Goal: Transaction & Acquisition: Purchase product/service

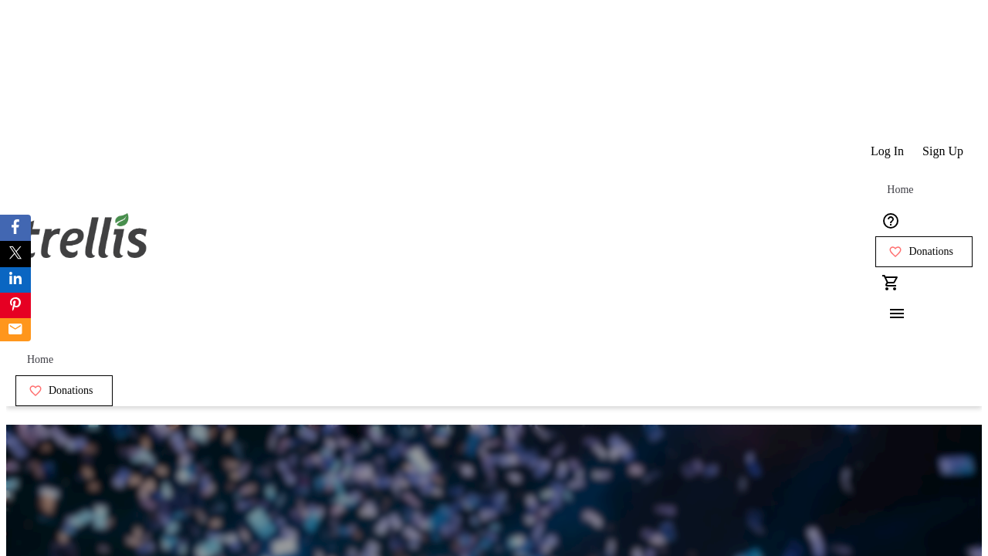
click at [944, 144] on span "Sign Up" at bounding box center [942, 151] width 41 height 14
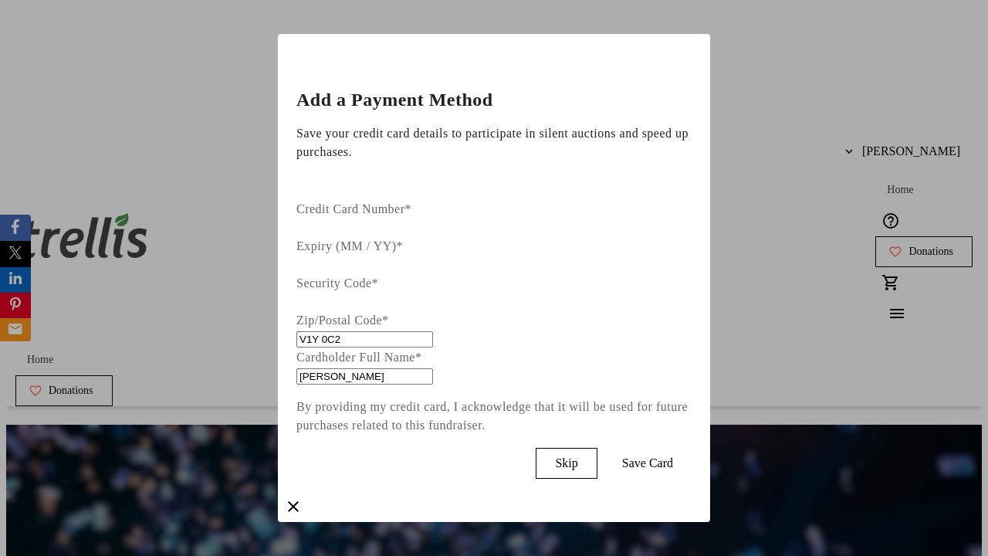
type input "V1Y 0C2"
click at [673, 456] on span "Save Card" at bounding box center [647, 463] width 51 height 14
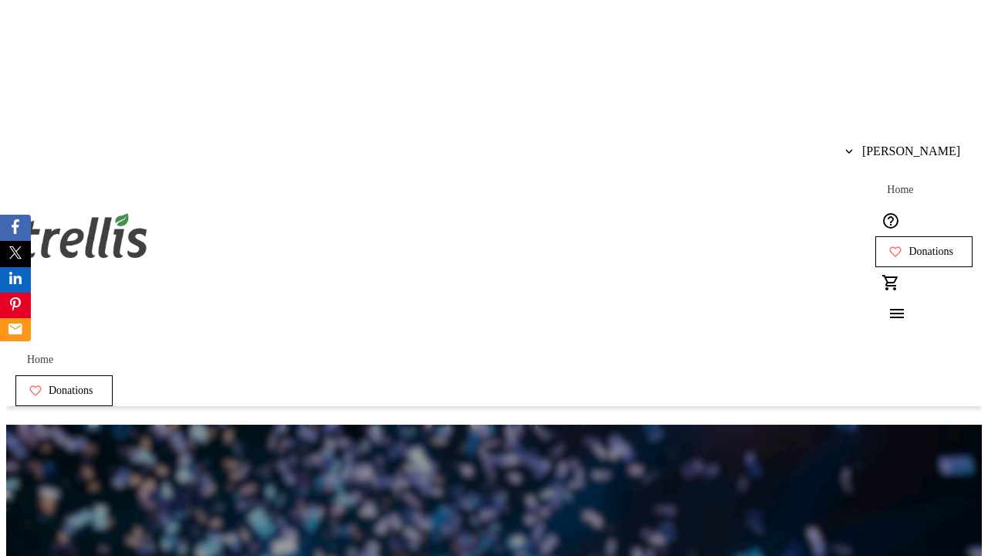
click at [908, 245] on span "Donations" at bounding box center [930, 251] width 45 height 12
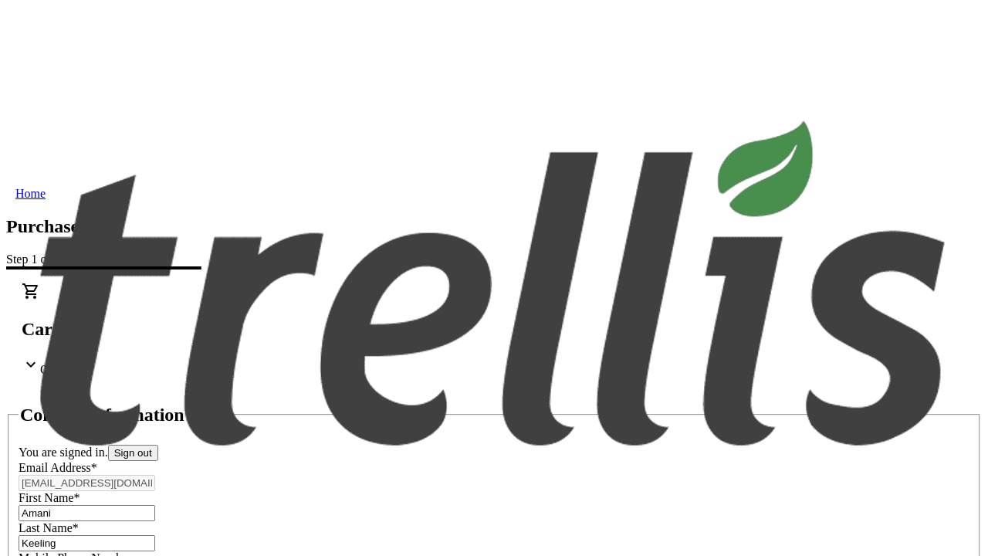
select select "BC"
select select "CA"
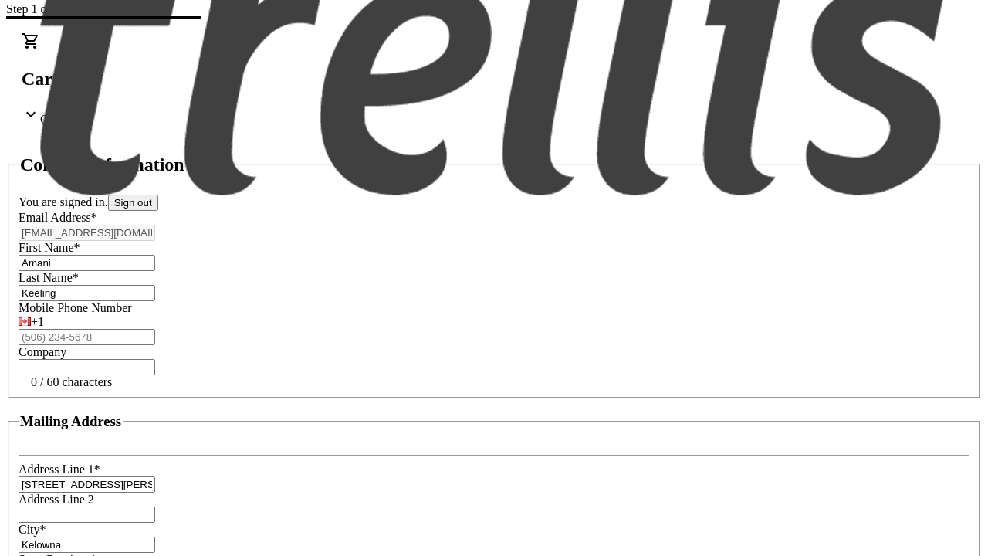
type input "V1Y 0C2"
